Goal: Task Accomplishment & Management: Use online tool/utility

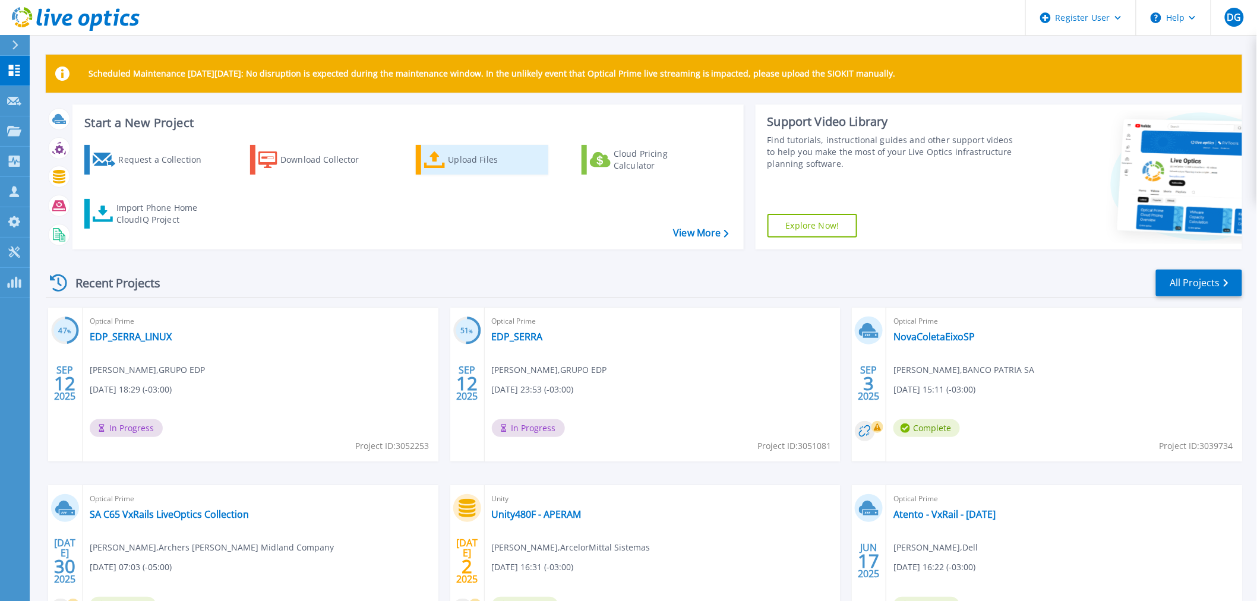
click at [512, 164] on div "Upload Files" at bounding box center [495, 160] width 95 height 24
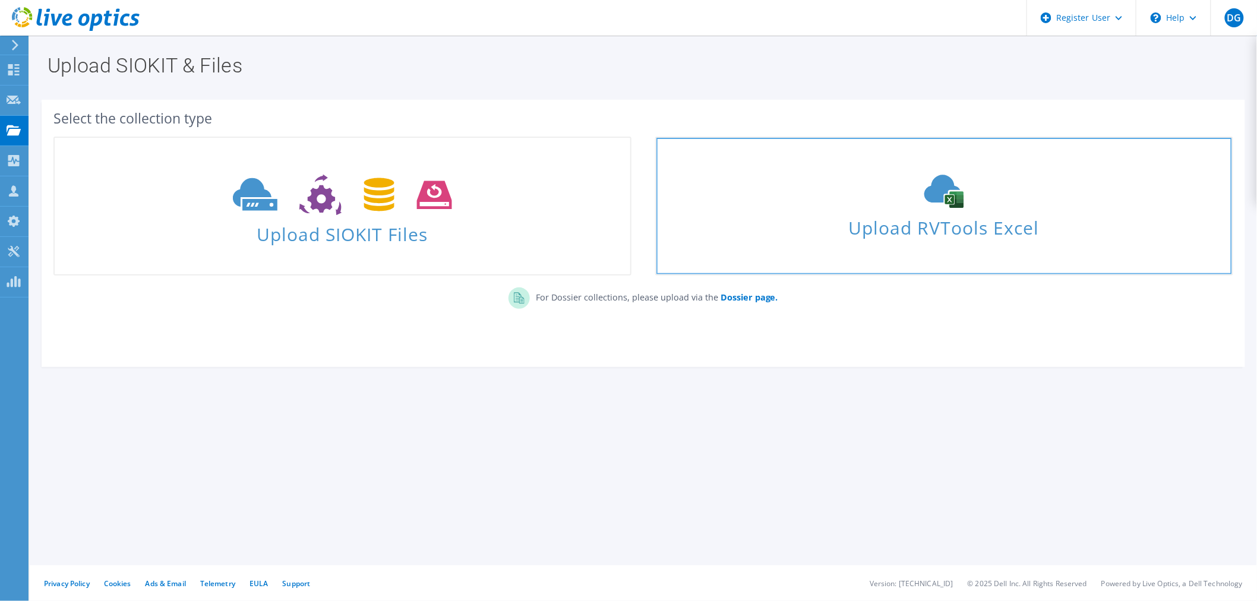
click at [992, 203] on icon at bounding box center [944, 191] width 178 height 33
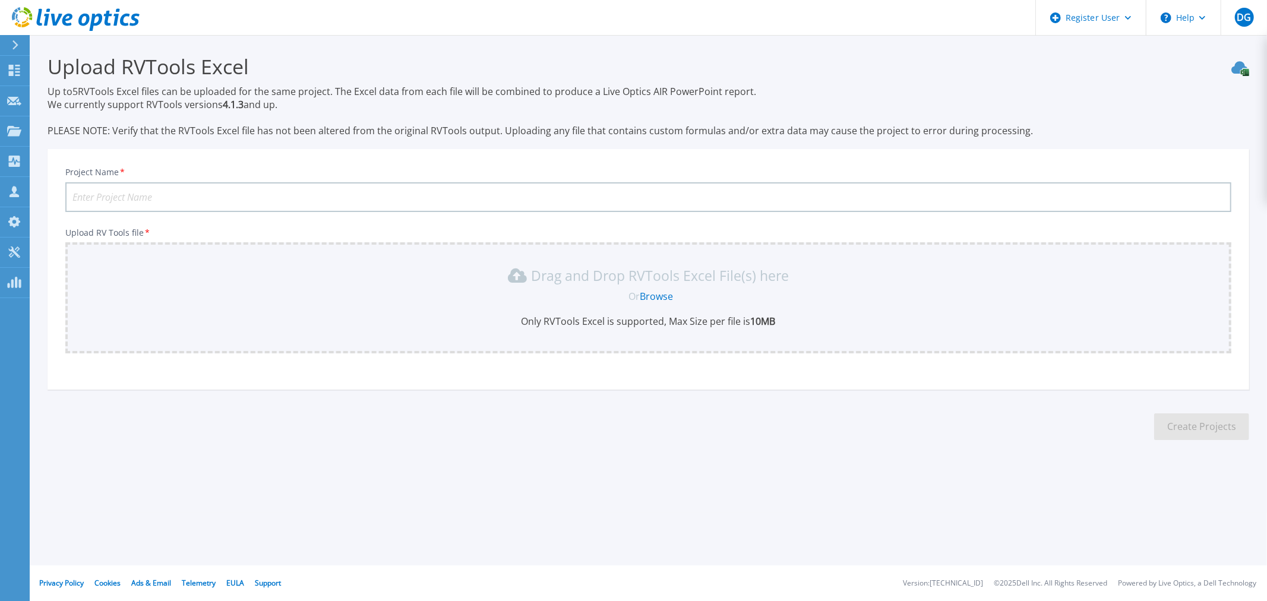
click at [250, 185] on input "Project Name *" at bounding box center [648, 197] width 1166 height 30
type input "Bridg Berrini"
click at [653, 298] on link "Browse" at bounding box center [656, 296] width 33 height 13
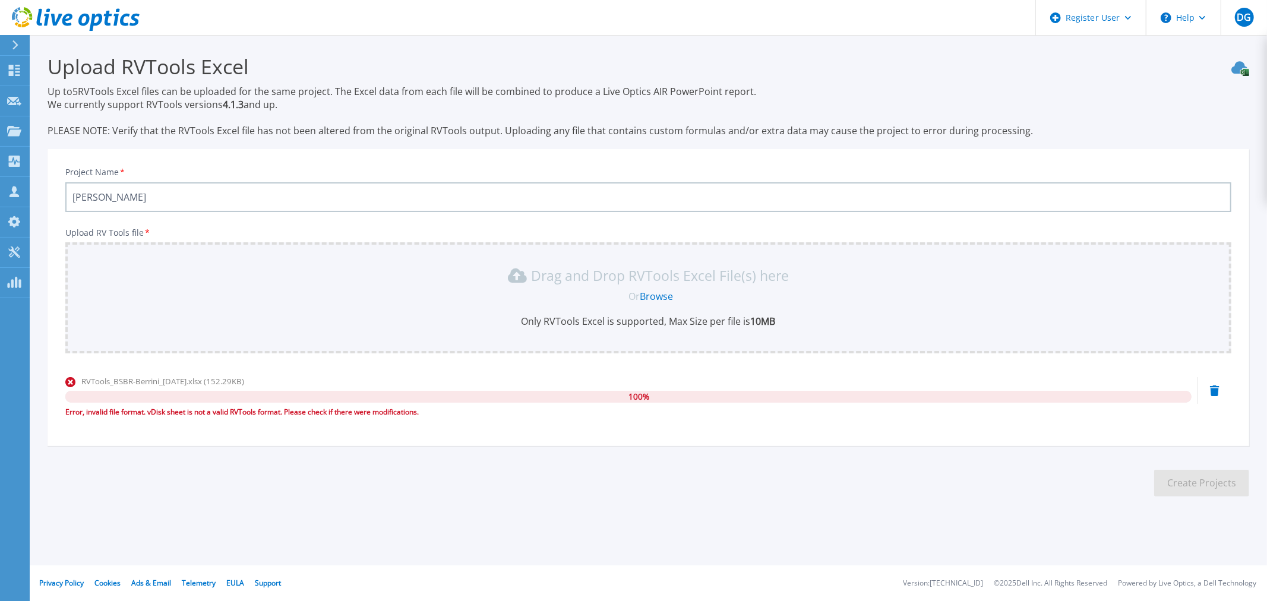
click at [511, 493] on section "Upload RVTools Excel Up to 5 RVTools Excel files can be uploaded for the same p…" at bounding box center [648, 279] width 1237 height 488
